Goal: Navigation & Orientation: Go to known website

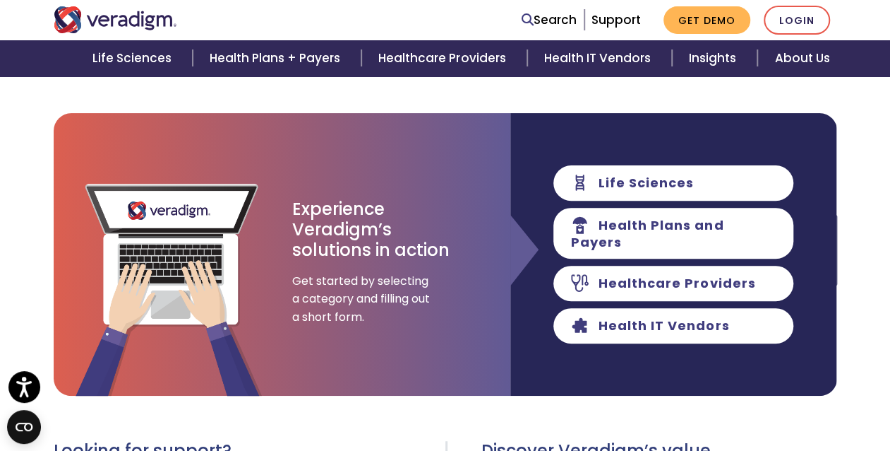
scroll to position [143, 0]
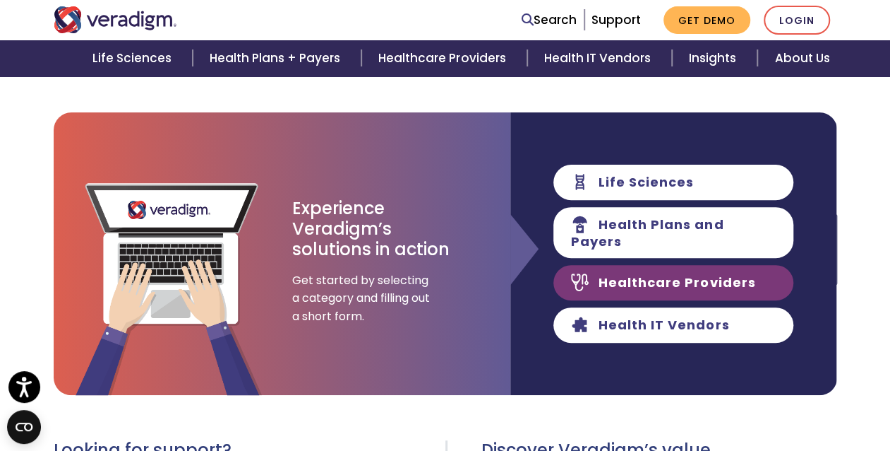
click at [640, 276] on link "Healthcare Providers" at bounding box center [674, 282] width 240 height 35
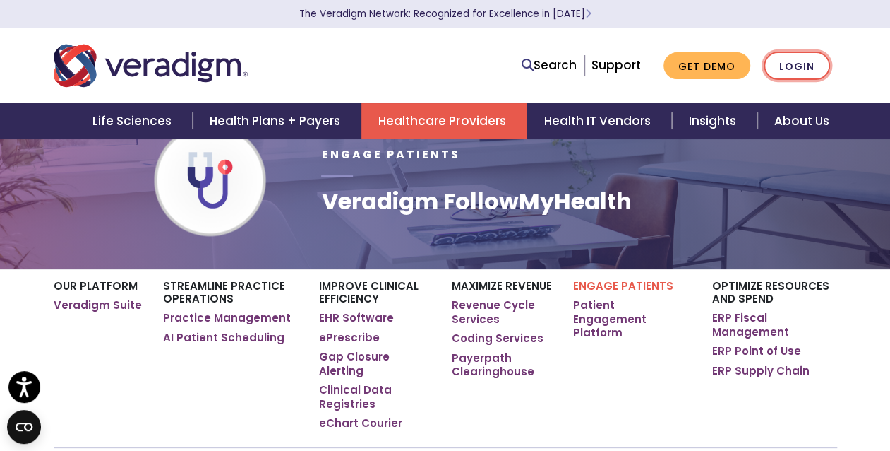
click at [791, 65] on link "Login" at bounding box center [797, 66] width 66 height 29
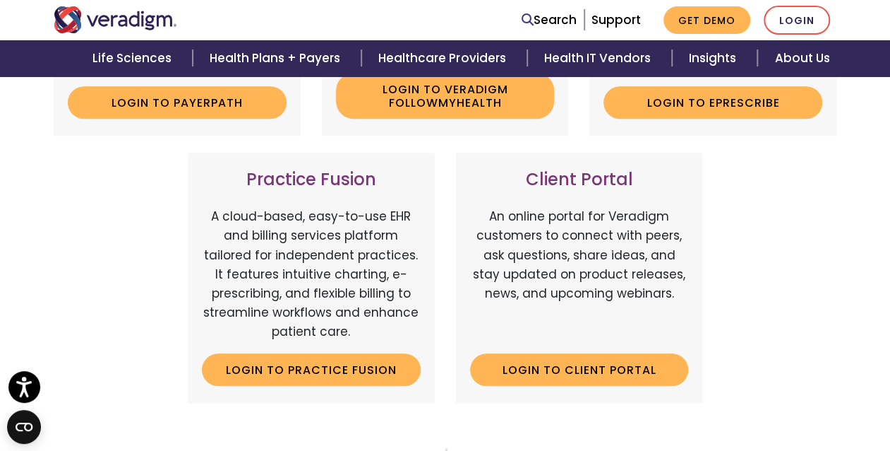
scroll to position [466, 0]
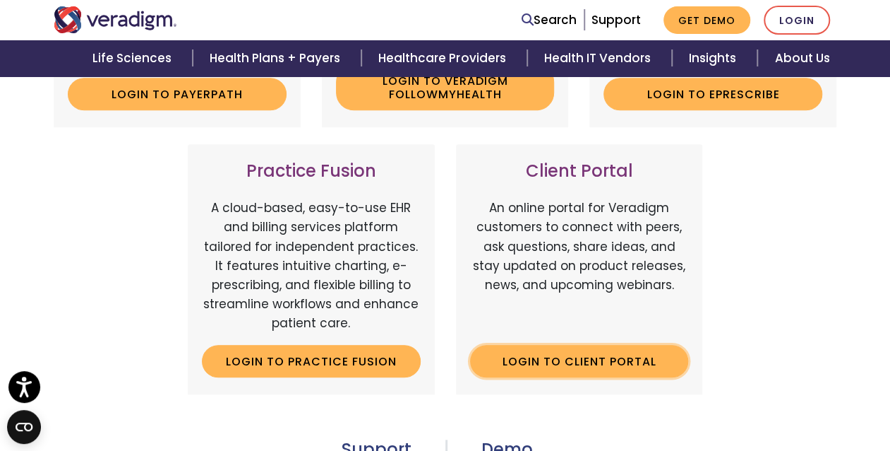
click at [565, 360] on link "Login to Client Portal" at bounding box center [579, 361] width 219 height 32
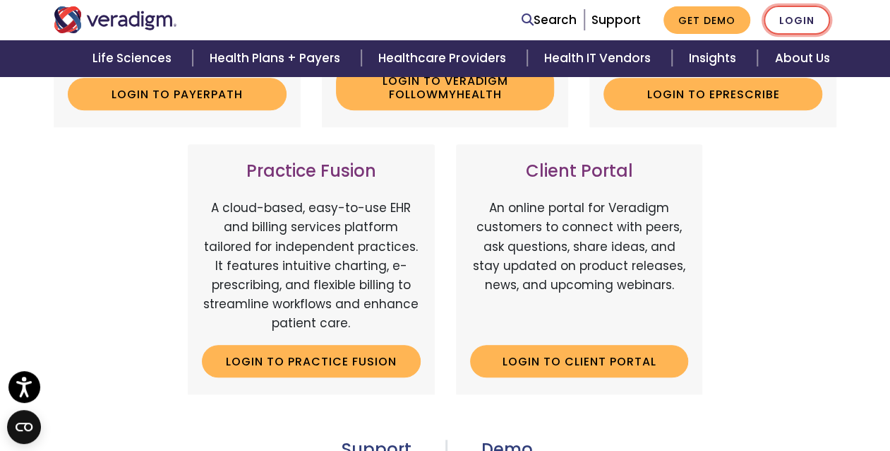
click at [789, 18] on link "Login" at bounding box center [797, 20] width 66 height 29
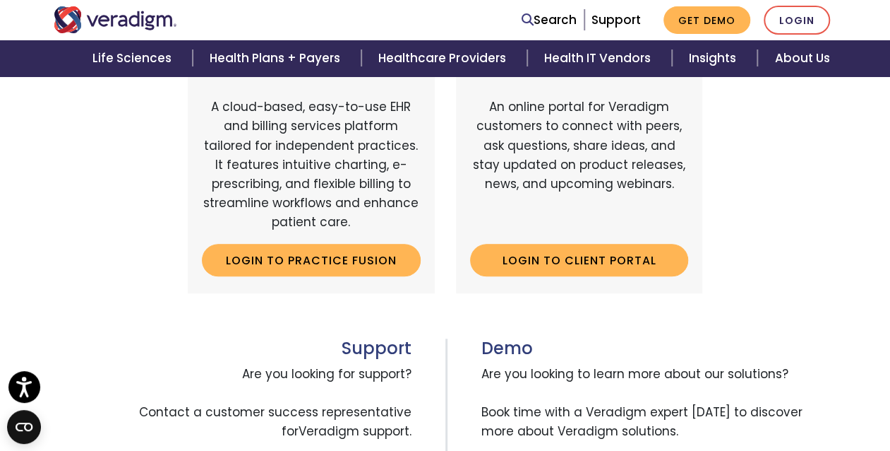
scroll to position [583, 0]
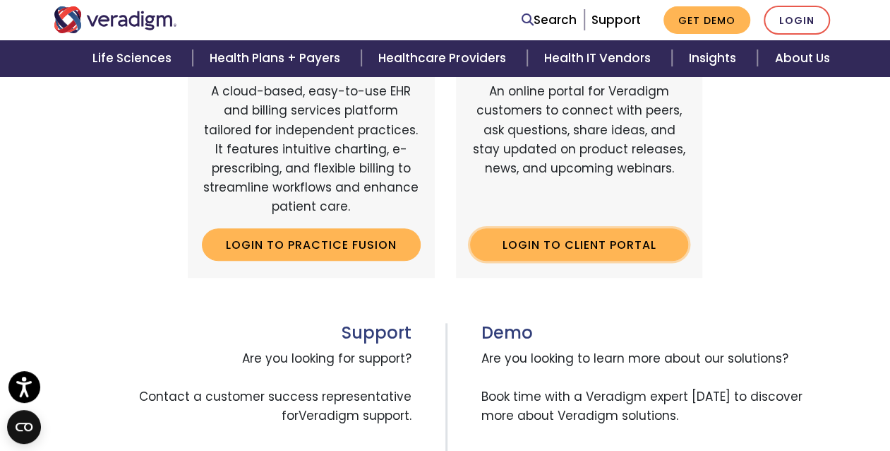
click at [573, 235] on link "Login to Client Portal" at bounding box center [579, 244] width 219 height 32
